Goal: Book appointment/travel/reservation

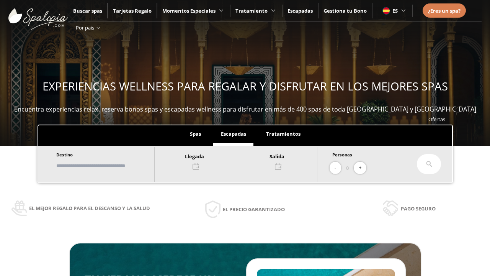
click at [108, 165] on input "text" at bounding box center [101, 165] width 95 height 13
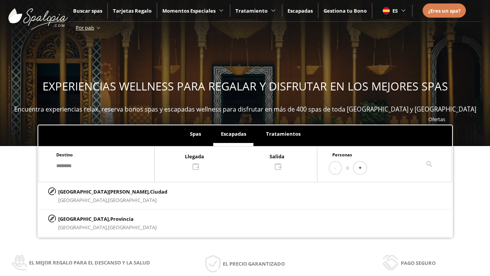
click at [244, 160] on div at bounding box center [236, 161] width 162 height 18
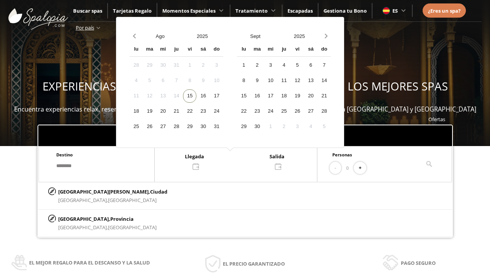
click at [223, 96] on div "17" at bounding box center [216, 95] width 13 height 13
click at [143, 111] on div "18" at bounding box center [135, 111] width 13 height 13
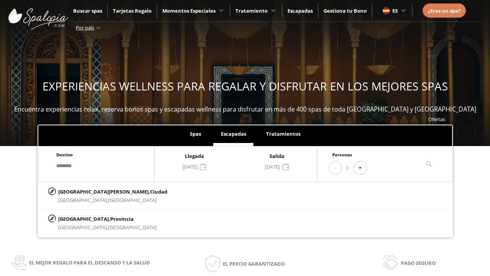
click at [363, 168] on button "+" at bounding box center [360, 168] width 13 height 13
click at [96, 191] on p "[GEOGRAPHIC_DATA][PERSON_NAME], [GEOGRAPHIC_DATA]" at bounding box center [112, 191] width 109 height 8
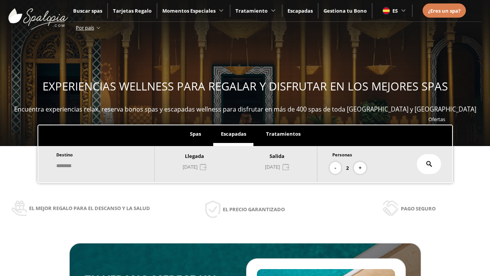
type input "**********"
click at [429, 164] on icon at bounding box center [429, 164] width 6 height 6
